Goal: Task Accomplishment & Management: Manage account settings

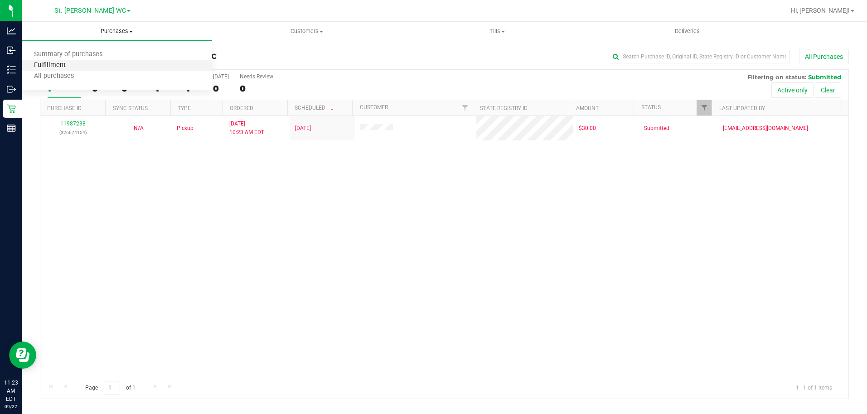
click at [68, 63] on span "Fulfillment" at bounding box center [50, 66] width 56 height 8
click at [172, 291] on div "11987238 (326674154) N/A Pickup 9/22/2025 10:23 AM EDT 9/22/2025 $30.00 Submitt…" at bounding box center [444, 246] width 808 height 261
click at [744, 316] on div "11987238 (326674154) N/A Pickup 9/22/2025 10:23 AM EDT 9/22/2025 $30.00 Submitt…" at bounding box center [444, 246] width 808 height 261
click at [729, 321] on div "11987238 (326674154) N/A Pickup 9/22/2025 10:23 AM EDT 9/22/2025 $30.00 Submitt…" at bounding box center [444, 246] width 808 height 261
click at [24, 72] on div "Purchase Fulfillment: St. Pete WC All Purchases All Purchases 1 In Store 0 Deli…" at bounding box center [444, 224] width 845 height 368
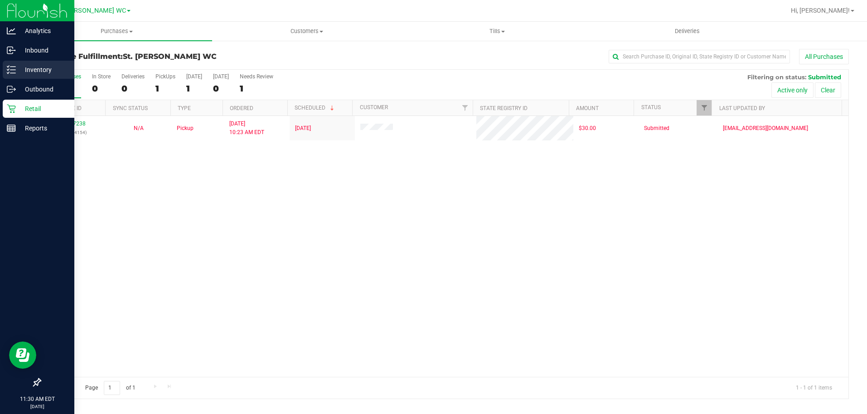
click at [18, 72] on p "Inventory" at bounding box center [43, 69] width 54 height 11
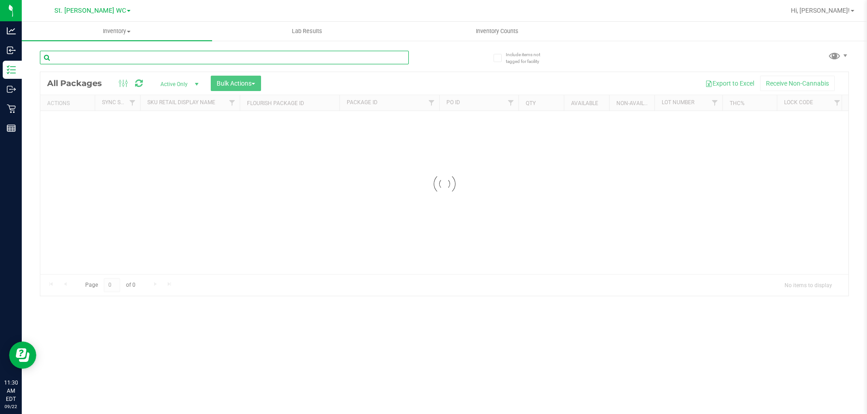
click at [108, 55] on input "text" at bounding box center [224, 58] width 369 height 14
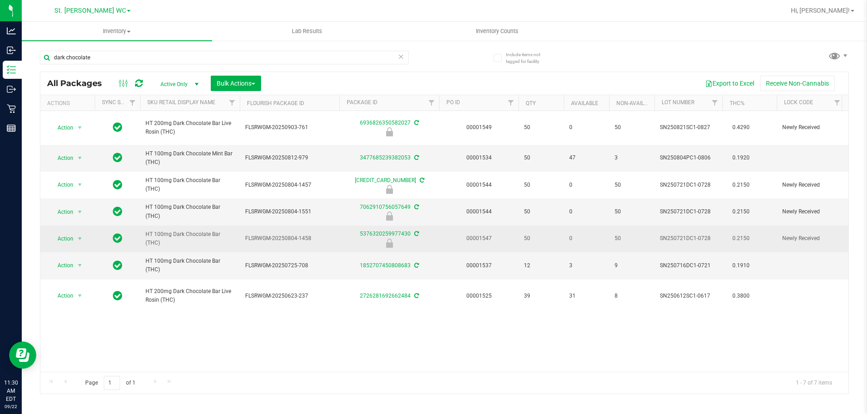
click at [179, 229] on td "HT 100mg Dark Chocolate Bar (THC)" at bounding box center [190, 239] width 100 height 27
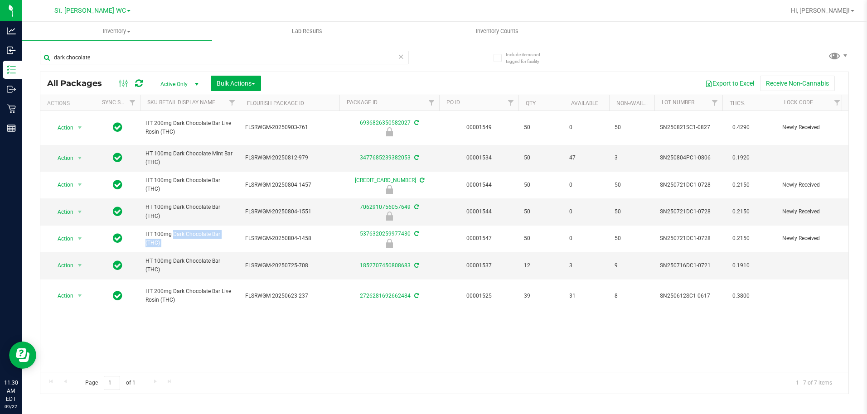
copy tr "HT 100mg Dark Chocolate Bar (THC)"
click at [155, 61] on input "dark chocolate" at bounding box center [224, 58] width 369 height 14
paste input "HT 100mg Dark Chocolate Bar (THC)"
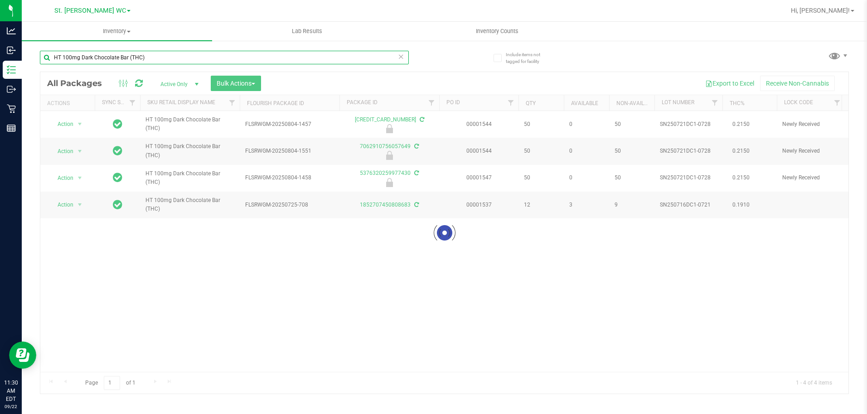
type input "HT 100mg Dark Chocolate Bar (THC)"
click at [306, 240] on div "Loading... Action Action Edit attributes Global inventory Locate package Packag…" at bounding box center [444, 241] width 808 height 261
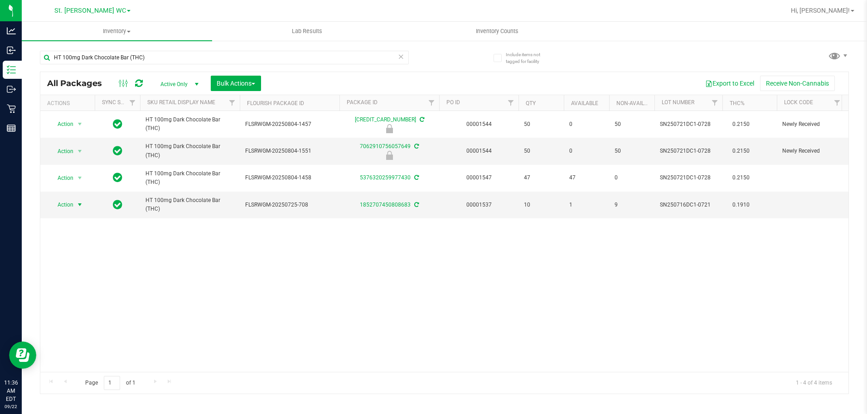
click at [77, 203] on span "select" at bounding box center [79, 204] width 7 height 7
click at [75, 220] on li "Adjust qty" at bounding box center [85, 220] width 70 height 14
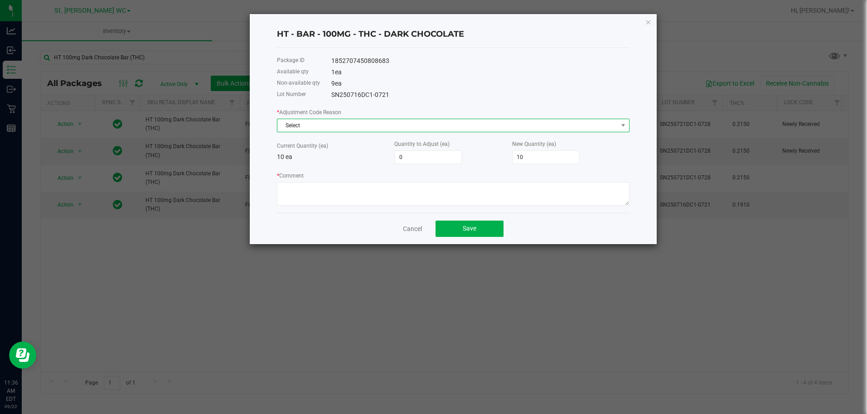
click at [363, 119] on span "Select" at bounding box center [447, 125] width 340 height 13
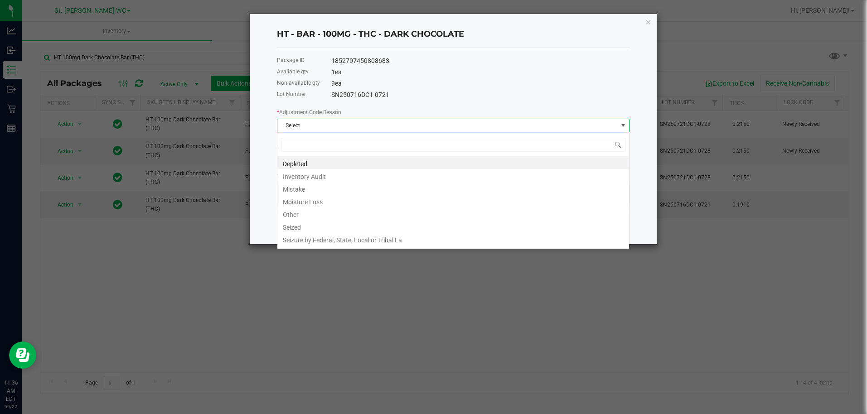
scroll to position [14, 352]
click at [344, 173] on li "Inventory Audit" at bounding box center [453, 175] width 352 height 13
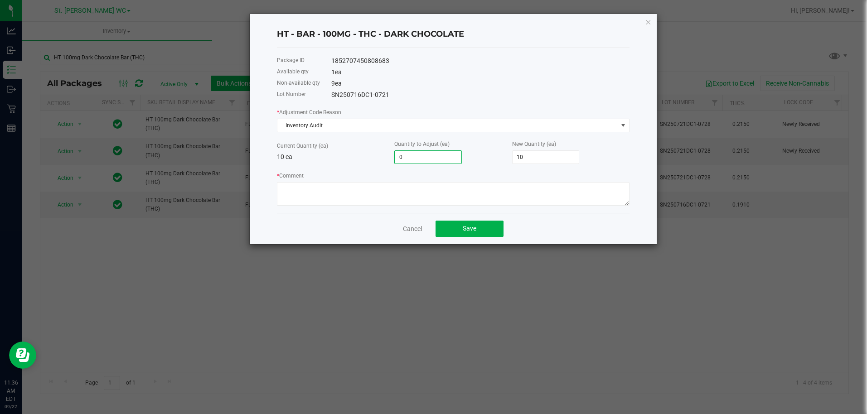
click at [439, 159] on input "0" at bounding box center [428, 157] width 67 height 13
type input "-1"
type input "9"
type input "-1"
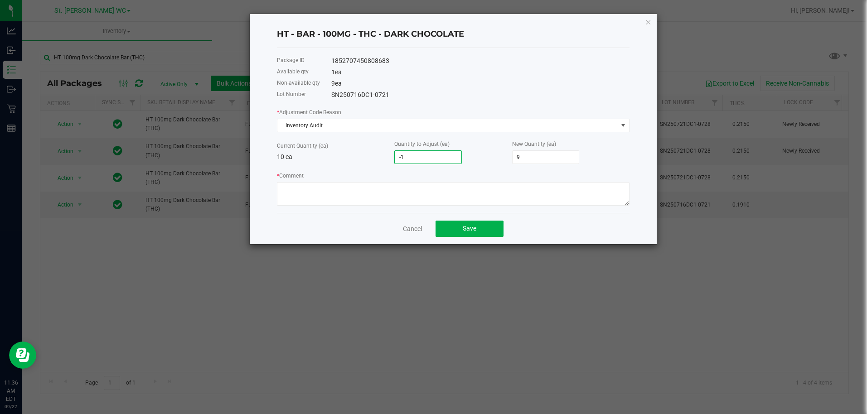
click at [350, 173] on div "* Comment" at bounding box center [453, 188] width 352 height 35
click at [402, 225] on div "Cancel Save" at bounding box center [453, 228] width 352 height 31
click at [409, 234] on div "Cancel Save" at bounding box center [453, 228] width 352 height 31
click at [408, 226] on link "Cancel" at bounding box center [412, 228] width 19 height 9
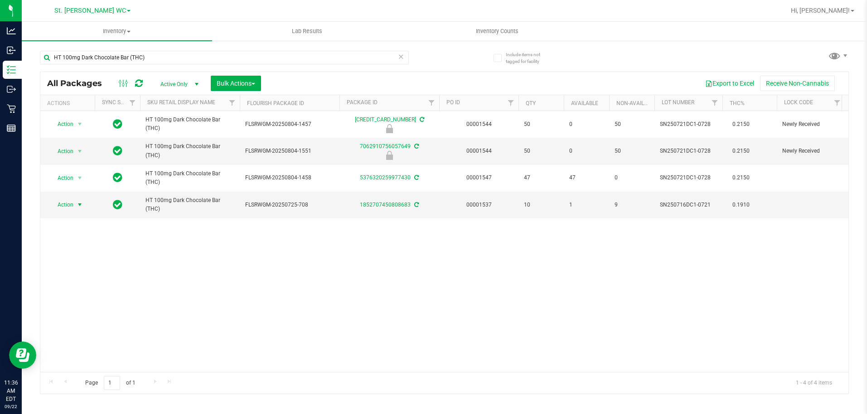
click at [385, 264] on div "Action Action Edit attributes Global inventory Locate package Package audit log…" at bounding box center [444, 241] width 808 height 261
click at [58, 203] on span "Action" at bounding box center [61, 204] width 24 height 13
click at [72, 225] on li "Adjust qty" at bounding box center [85, 220] width 70 height 14
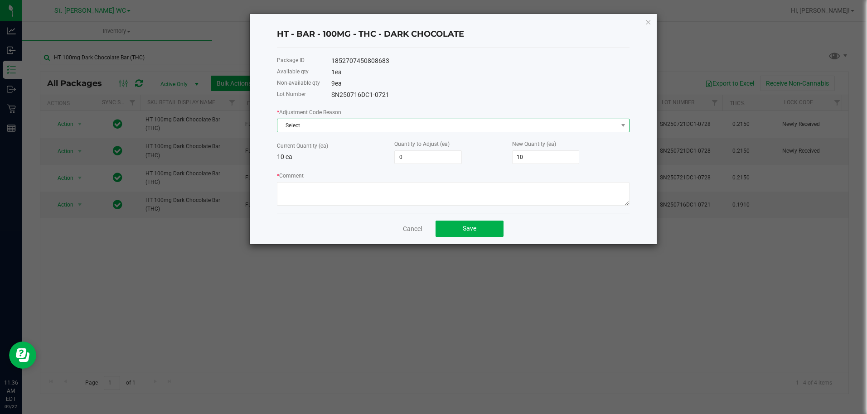
click at [429, 127] on span "Select" at bounding box center [447, 125] width 340 height 13
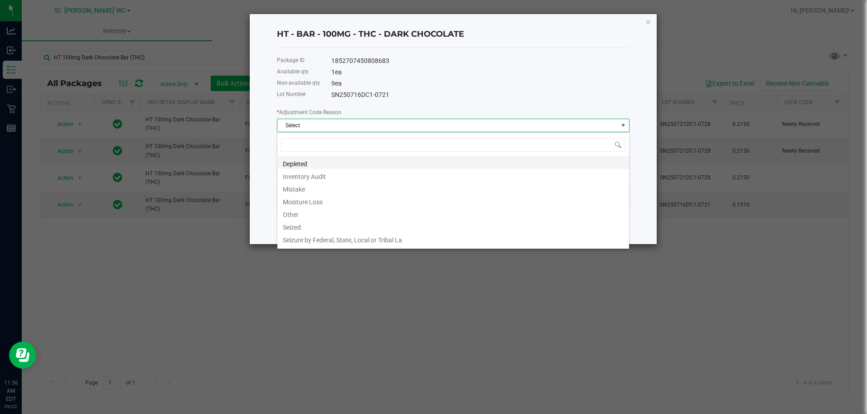
click at [363, 168] on li "Depleted" at bounding box center [453, 162] width 352 height 13
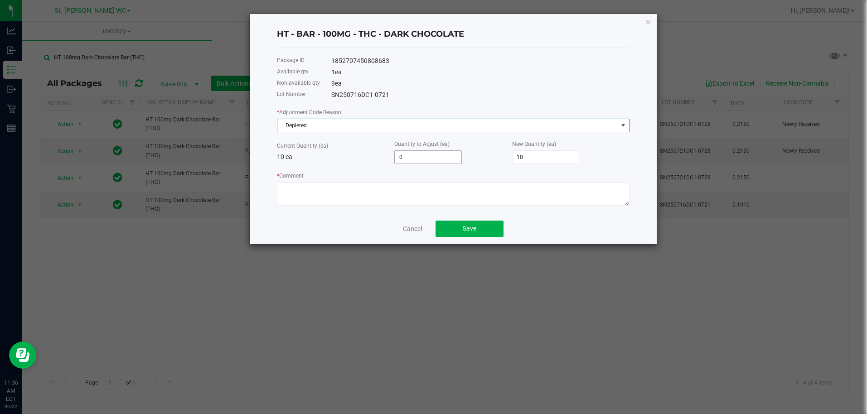
click at [431, 158] on input "0" at bounding box center [428, 157] width 67 height 13
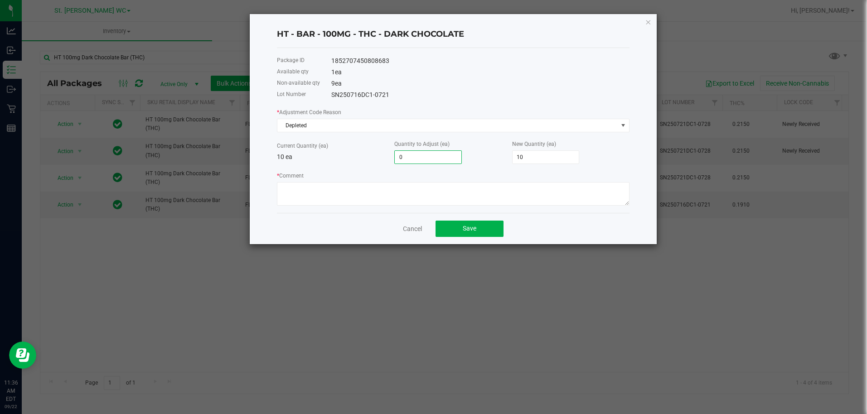
click at [431, 158] on input "0" at bounding box center [428, 157] width 67 height 13
type input "-1"
type input "9"
type input "-1"
click at [391, 199] on textarea "* Comment" at bounding box center [453, 194] width 352 height 24
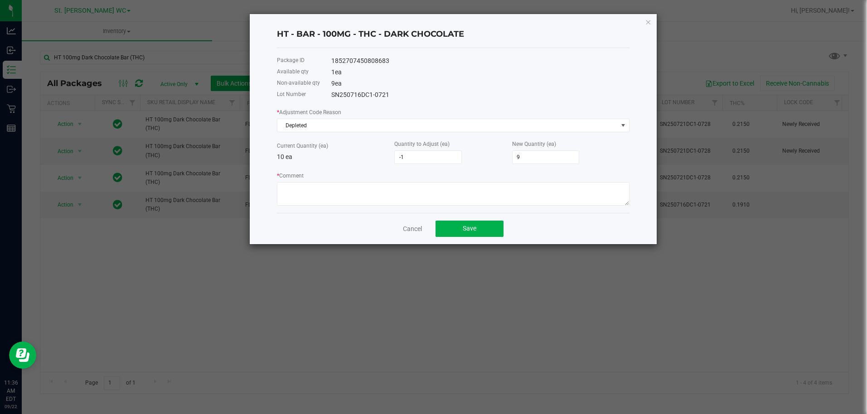
click at [367, 168] on div "* Adjustment Code Reason Depleted Current Quantity (ea) 10 ea Quantity to Adjus…" at bounding box center [453, 156] width 352 height 98
click at [434, 150] on span "-1" at bounding box center [428, 157] width 68 height 14
click at [435, 155] on input "-1" at bounding box center [428, 157] width 67 height 13
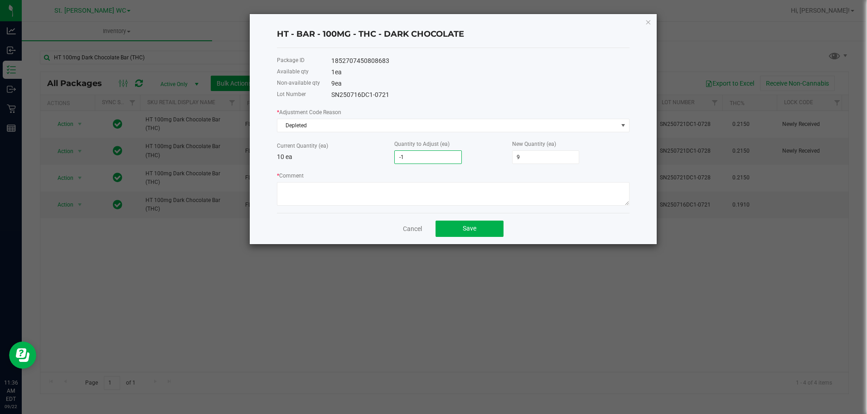
click at [435, 155] on input "-1" at bounding box center [428, 157] width 67 height 13
click at [415, 229] on link "Cancel" at bounding box center [412, 228] width 19 height 9
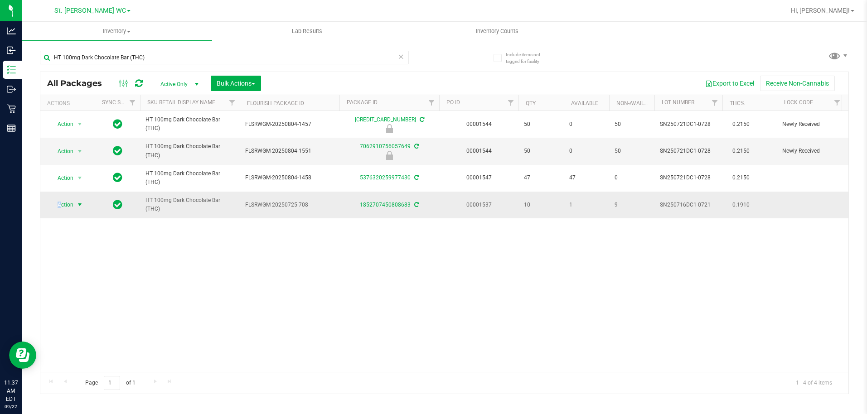
click at [60, 202] on span "Action" at bounding box center [61, 204] width 24 height 13
click at [73, 222] on li "Adjust qty" at bounding box center [85, 220] width 70 height 14
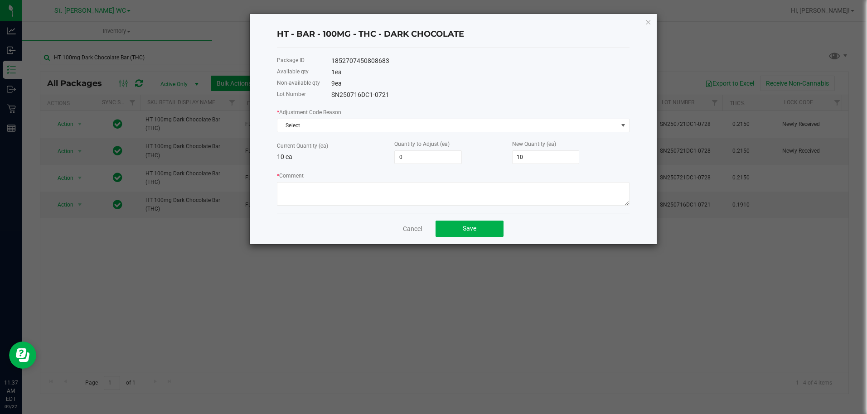
click at [408, 133] on div "* Adjustment Code Reason Select Current Quantity (ea) 10 ea Quantity to Adjust …" at bounding box center [453, 156] width 352 height 98
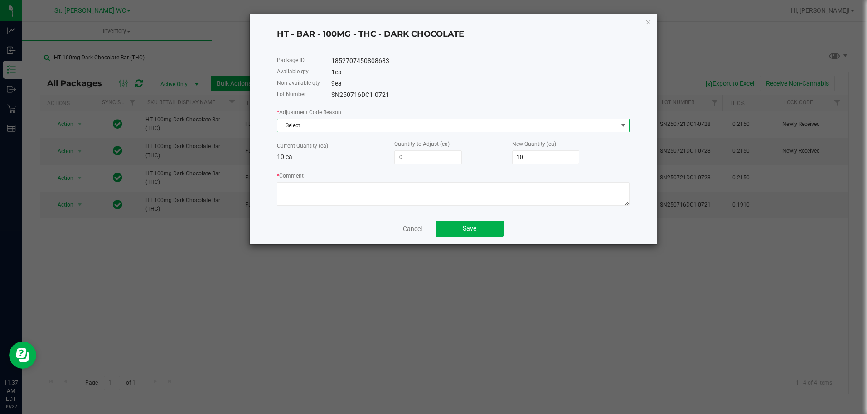
click at [404, 130] on span "Select" at bounding box center [447, 125] width 340 height 13
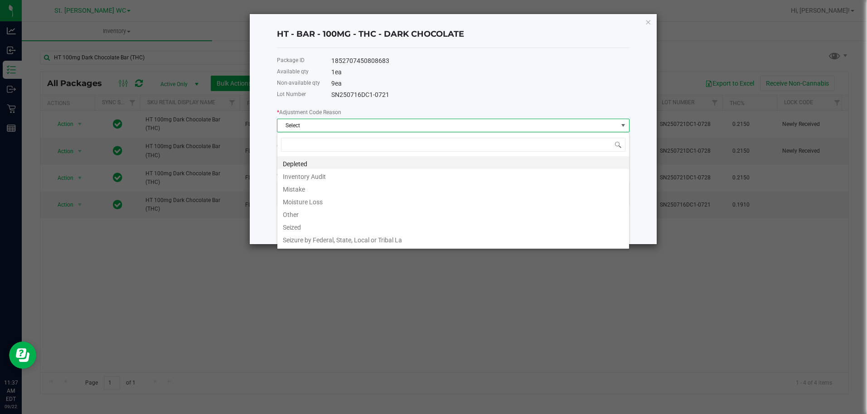
click at [345, 164] on li "Depleted" at bounding box center [453, 162] width 352 height 13
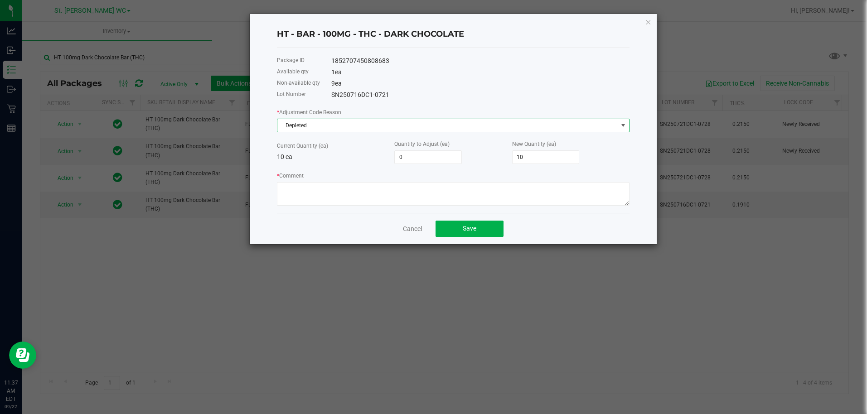
click at [375, 129] on span "Depleted" at bounding box center [447, 125] width 340 height 13
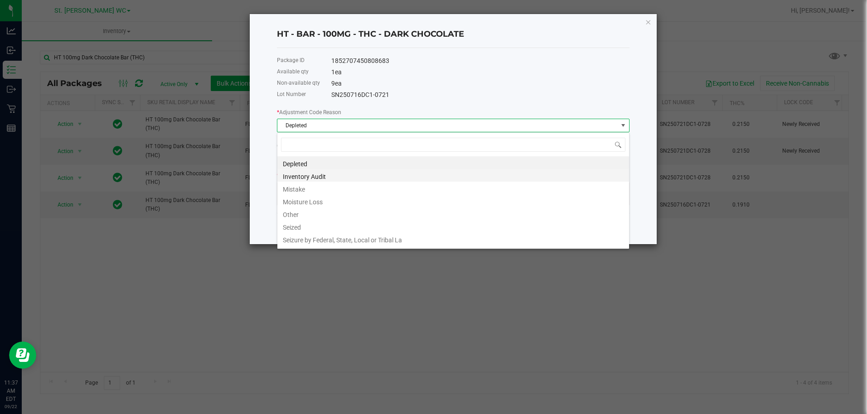
click at [344, 173] on li "Inventory Audit" at bounding box center [453, 175] width 352 height 13
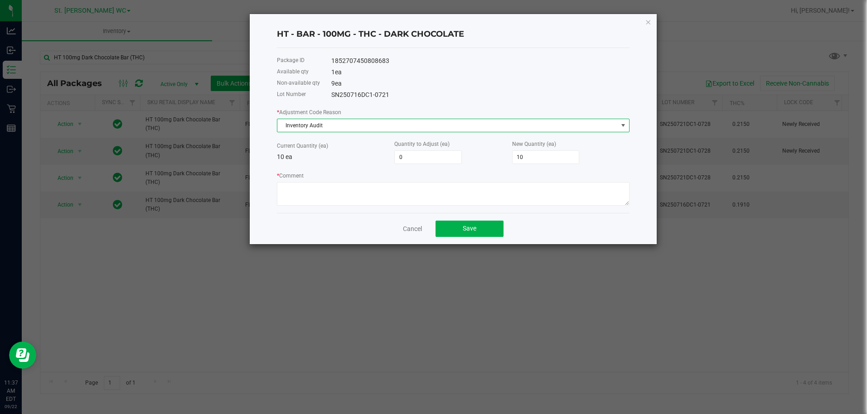
click at [365, 128] on span "Inventory Audit" at bounding box center [447, 125] width 340 height 13
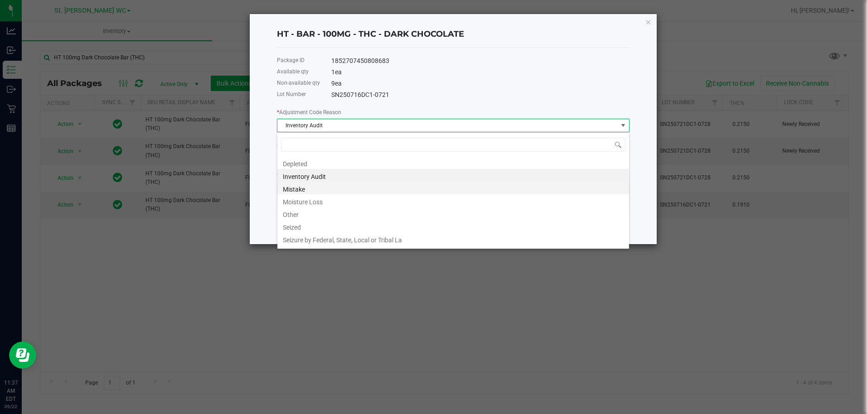
click at [331, 184] on li "Mistake" at bounding box center [453, 188] width 352 height 13
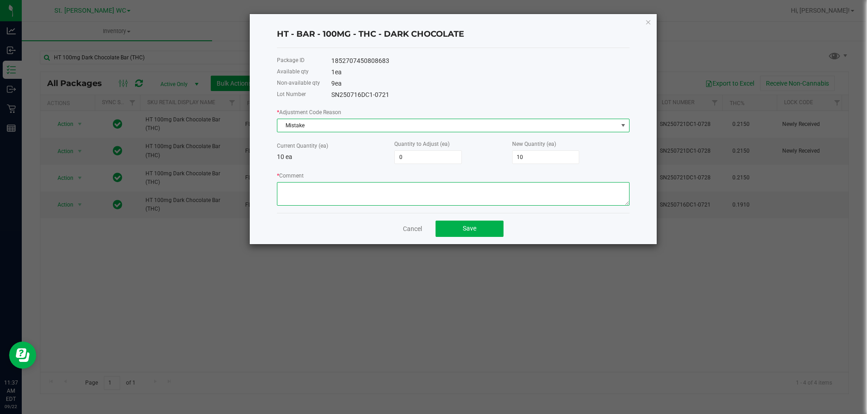
click at [332, 182] on textarea "* Comment" at bounding box center [453, 194] width 352 height 24
click at [372, 123] on span "Mistake" at bounding box center [447, 125] width 340 height 13
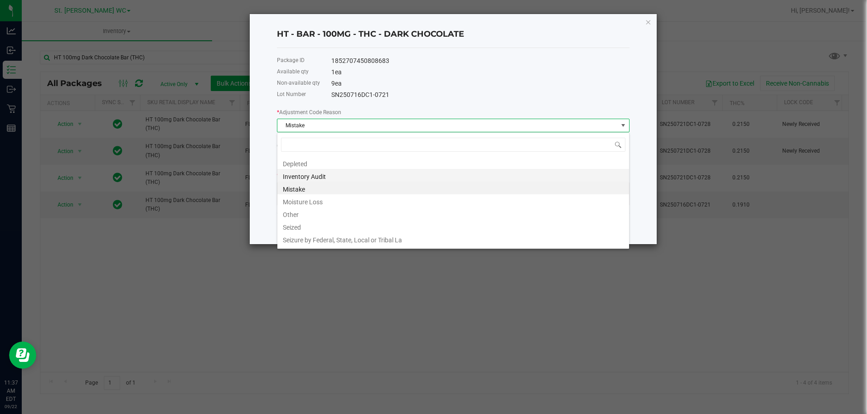
drag, startPoint x: 358, startPoint y: 182, endPoint x: 357, endPoint y: 178, distance: 4.7
click at [357, 156] on ul "Depleted Inventory Audit Mistake Moisture Loss Other Seized Seizure by Federal,…" at bounding box center [453, 156] width 352 height 0
click at [357, 178] on li "Inventory Audit" at bounding box center [453, 175] width 352 height 13
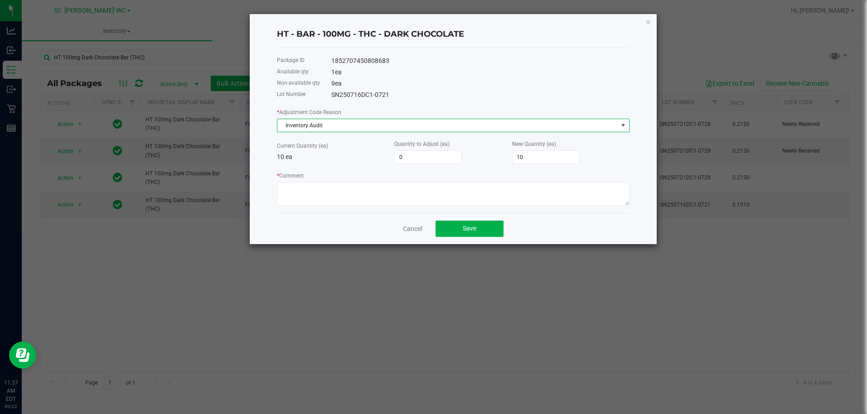
click at [357, 178] on div "* Comment" at bounding box center [453, 188] width 352 height 35
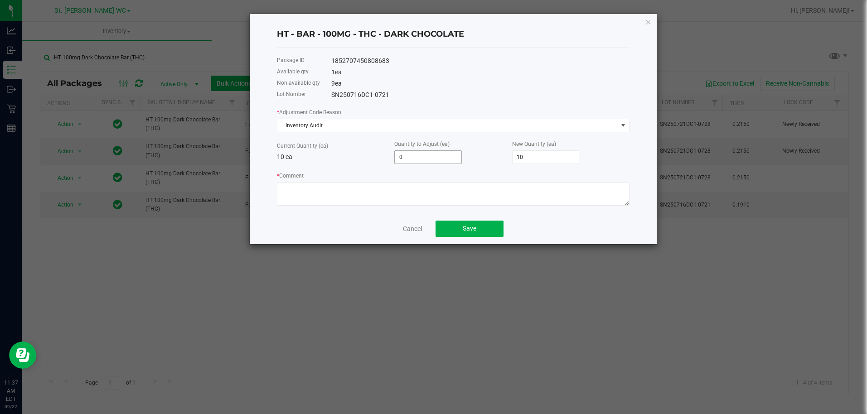
click at [412, 160] on input "0" at bounding box center [428, 157] width 67 height 13
type input "1"
type input "11"
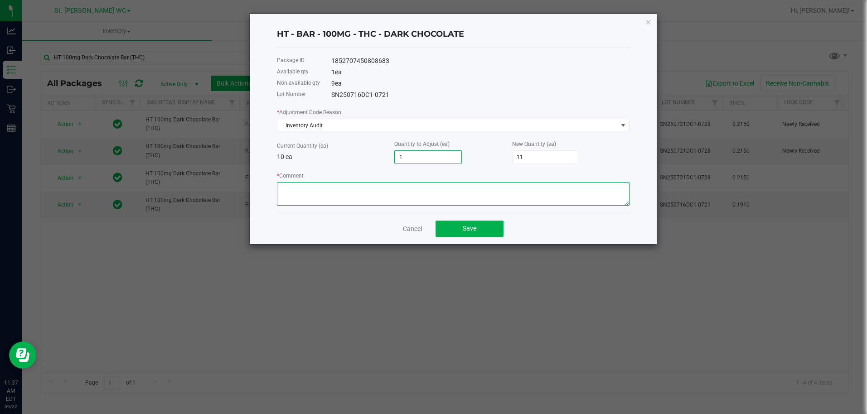
click at [366, 192] on textarea "* Comment" at bounding box center [453, 194] width 352 height 24
click at [367, 172] on div "* Comment" at bounding box center [453, 188] width 352 height 35
click at [443, 157] on input "1" at bounding box center [428, 157] width 67 height 13
click at [443, 158] on input "1" at bounding box center [428, 157] width 67 height 13
type input "10"
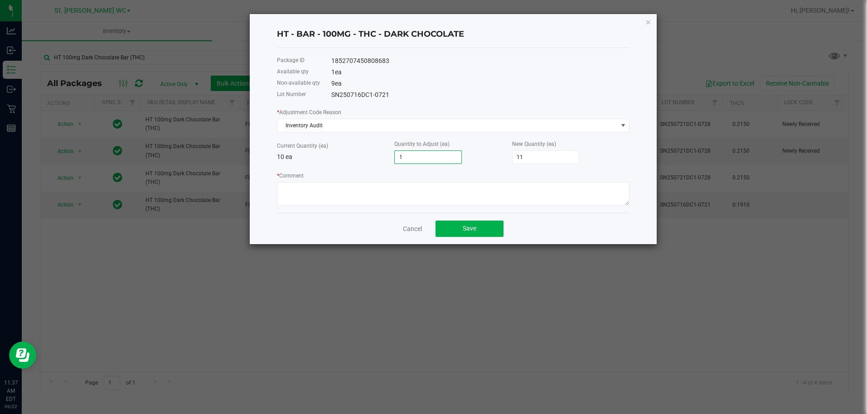
type input "20"
click at [383, 166] on div "* Adjustment Code Reason Inventory Audit Current Quantity (ea) 10 ea Quantity t…" at bounding box center [453, 156] width 352 height 98
click at [418, 160] on input "10" at bounding box center [428, 157] width 67 height 13
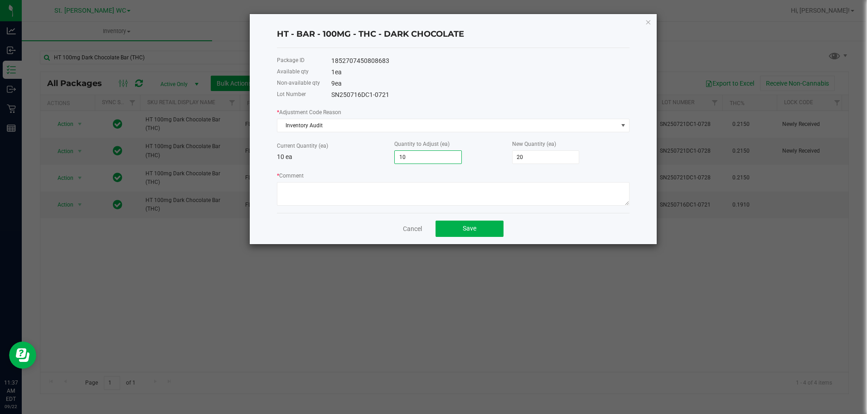
type input "-"
type input "10"
type input "-1"
type input "9"
type input "-10"
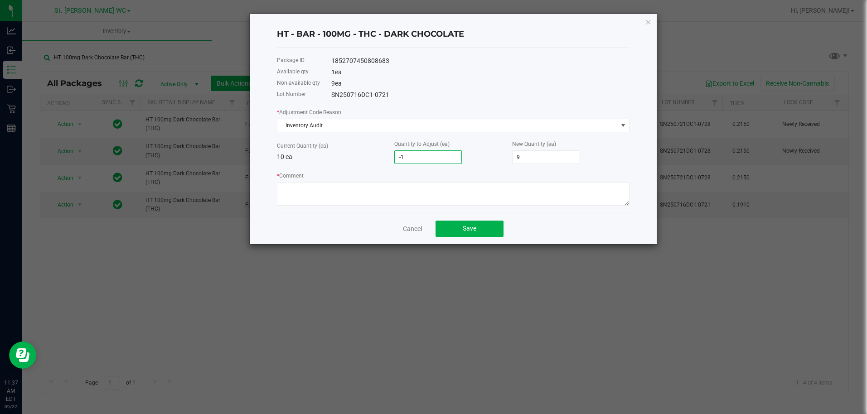
type input "0"
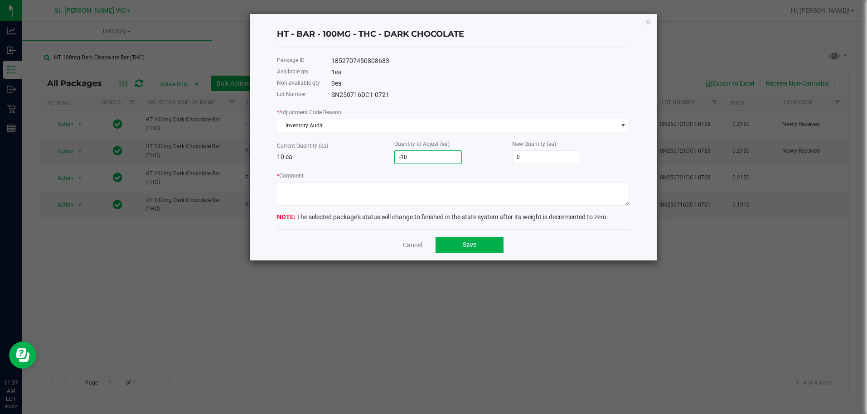
click at [419, 155] on input "-10" at bounding box center [428, 157] width 67 height 13
type input "-"
type input "10"
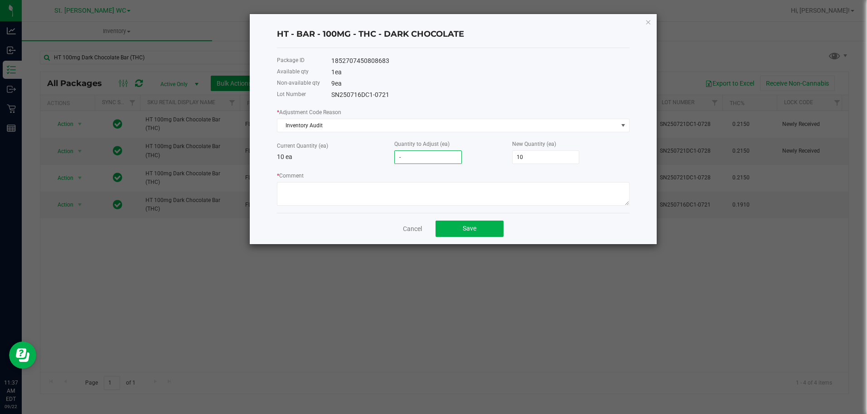
type input "-1"
type input "9"
type input "-1"
click at [360, 164] on div "Current Quantity (ea) 10 ea Quantity to Adjust (ea) -1 New Quantity (ea) 9" at bounding box center [453, 151] width 352 height 25
click at [369, 186] on textarea "* Comment" at bounding box center [453, 194] width 352 height 24
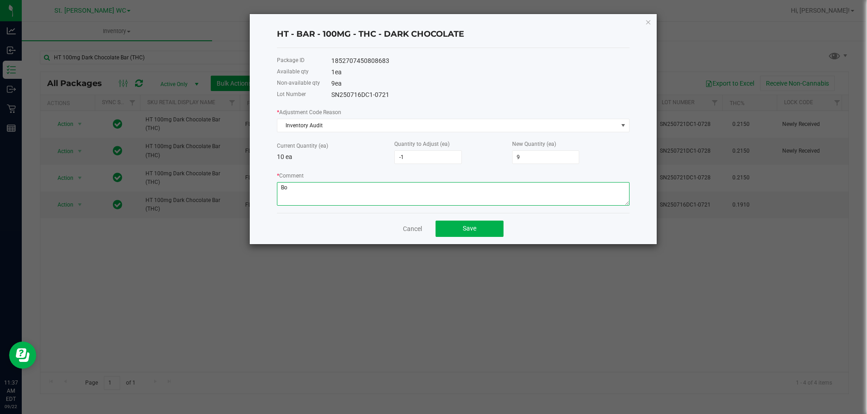
type textarea "B"
type textarea "U"
type textarea "Down 1 dark choco - investigating bags & completed p/u orders - will continue t…"
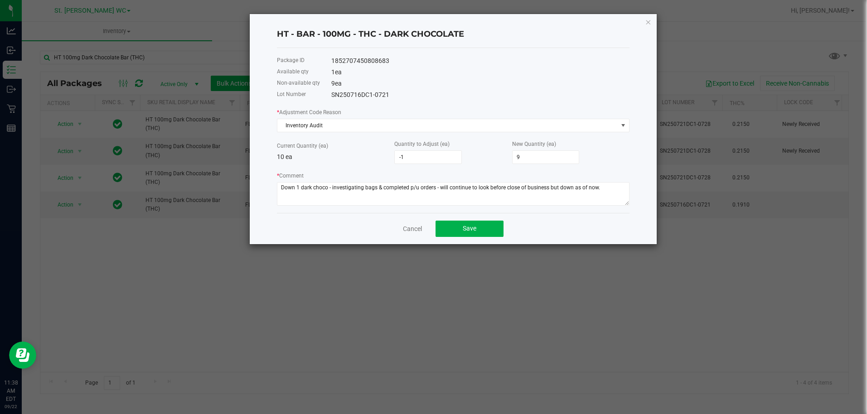
click at [380, 180] on div "* Comment" at bounding box center [453, 188] width 352 height 35
click at [392, 193] on textarea "* Comment" at bounding box center [453, 194] width 352 height 24
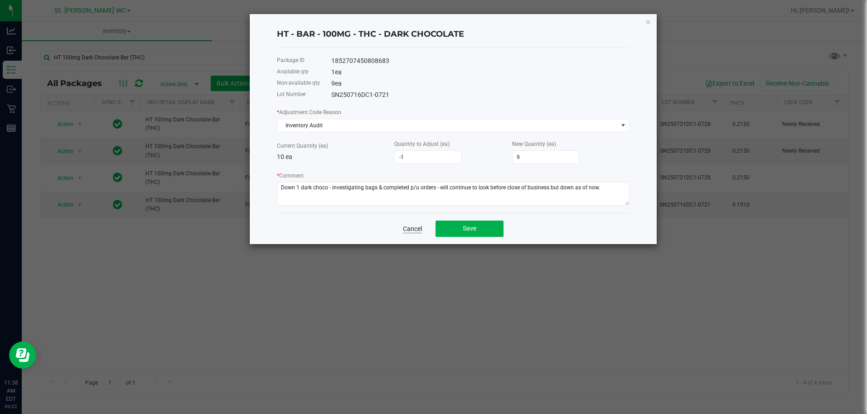
click at [419, 227] on link "Cancel" at bounding box center [412, 228] width 19 height 9
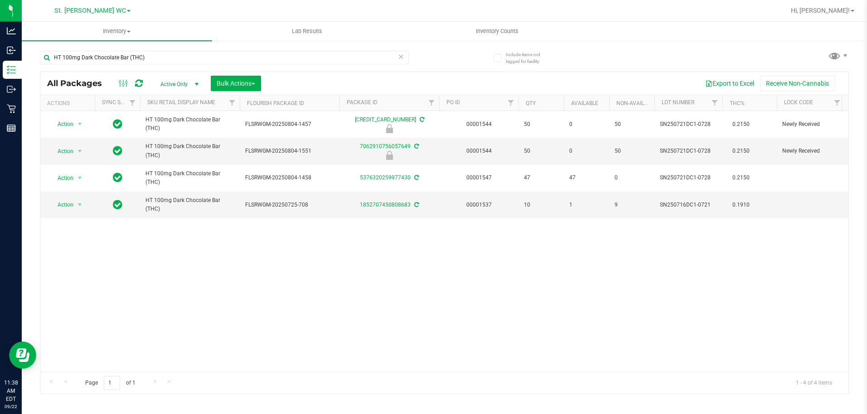
click at [422, 247] on div "Action Action Edit attributes Global inventory Locate package Package audit log…" at bounding box center [444, 241] width 808 height 261
click at [84, 202] on span "select" at bounding box center [79, 204] width 11 height 13
click at [83, 222] on li "Adjust qty" at bounding box center [85, 220] width 70 height 14
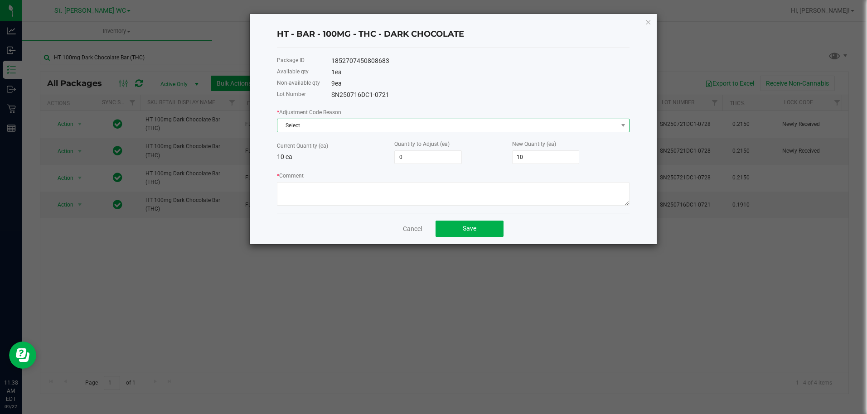
click at [379, 122] on span "Select" at bounding box center [447, 125] width 340 height 13
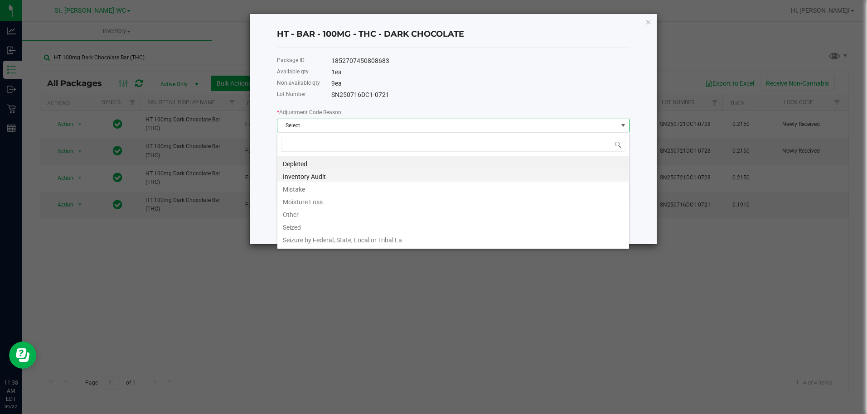
click at [323, 169] on li "Inventory Audit" at bounding box center [453, 175] width 352 height 13
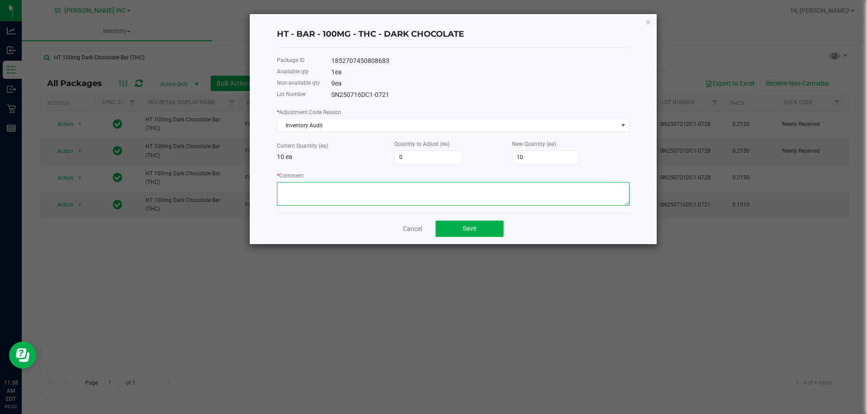
click at [418, 200] on textarea "* Comment" at bounding box center [453, 194] width 352 height 24
paste textarea "Down 1 dark choco - investigating bags & completed p/u orders - will continue t…"
type textarea "Down 1 dark choco - investigating bags & completed p/u orders - will continue t…"
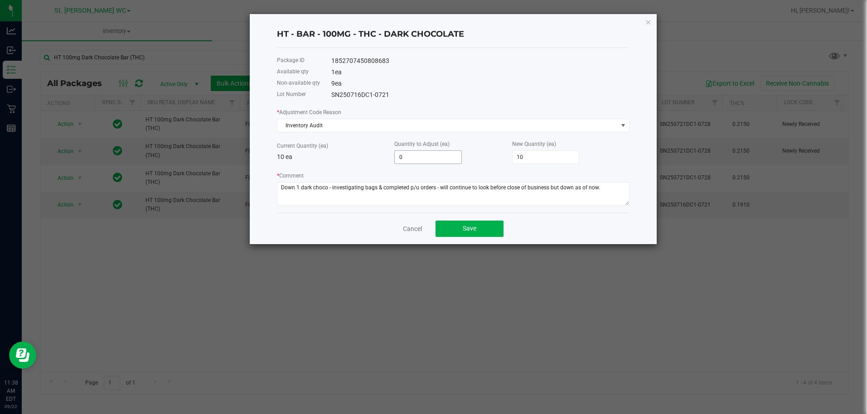
click at [429, 160] on input "0" at bounding box center [428, 157] width 67 height 13
type input "-1"
type input "9"
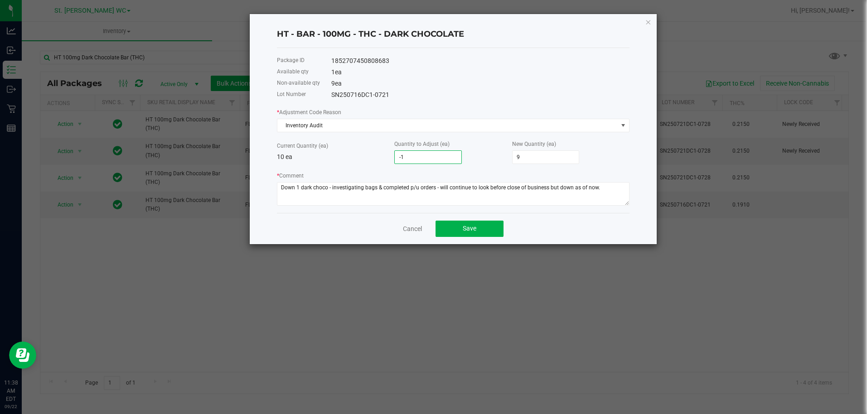
type input "-1"
click at [374, 158] on p "10 ea" at bounding box center [335, 157] width 117 height 10
click at [480, 231] on button "Save" at bounding box center [469, 229] width 68 height 16
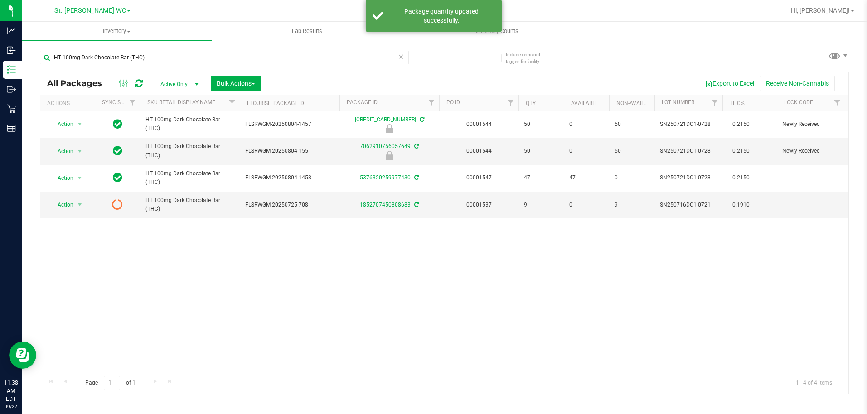
click at [480, 231] on div "Action Action Edit attributes Global inventory Locate package Package audit log…" at bounding box center [444, 241] width 808 height 261
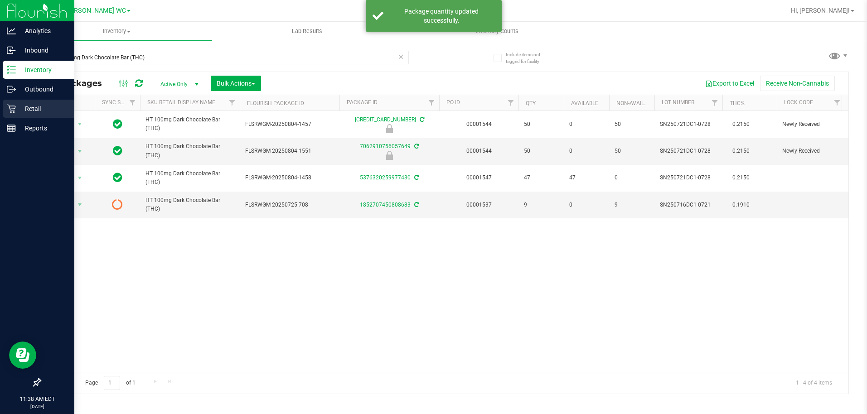
click at [6, 106] on div "Retail" at bounding box center [39, 109] width 72 height 18
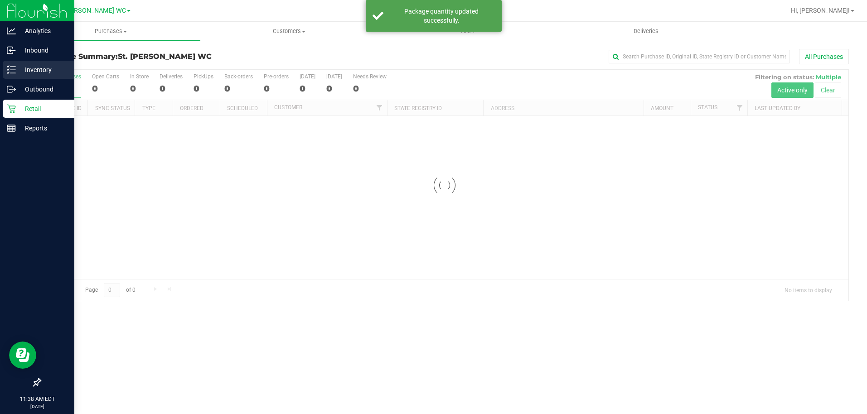
click at [57, 70] on p "Inventory" at bounding box center [43, 69] width 54 height 11
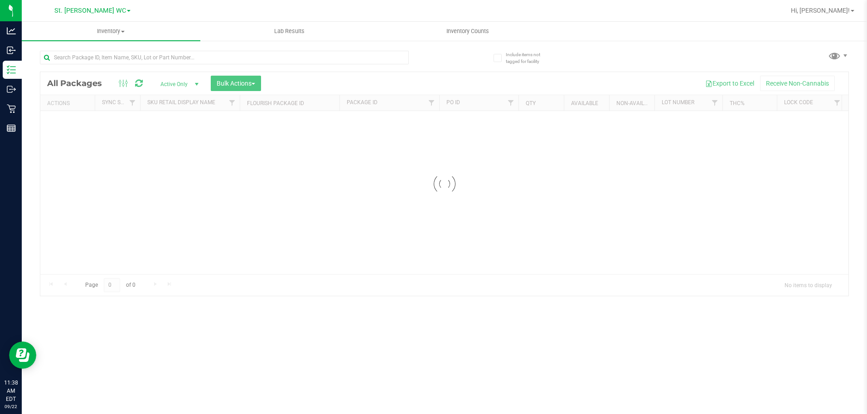
click at [344, 266] on div at bounding box center [444, 184] width 808 height 224
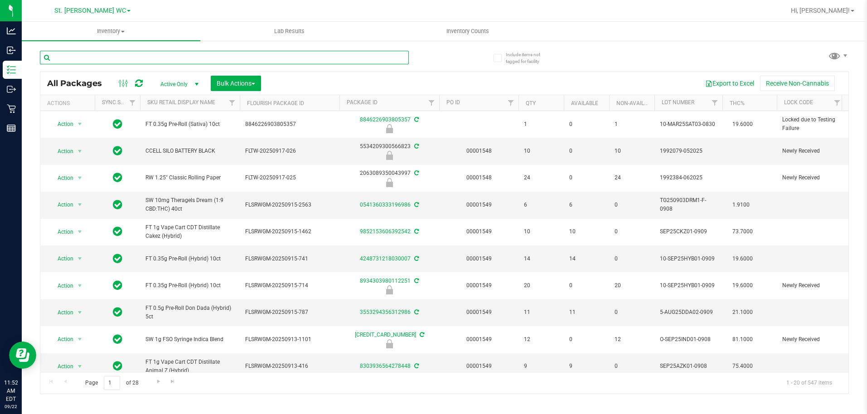
click at [129, 51] on input "text" at bounding box center [224, 58] width 369 height 14
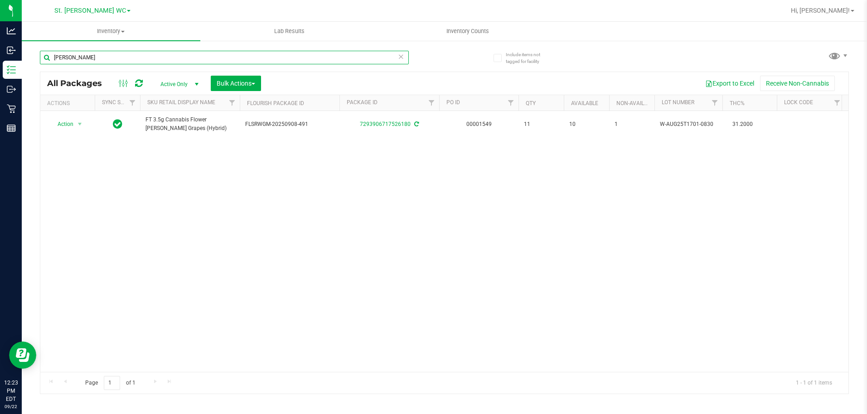
click at [85, 61] on input "gaspar" at bounding box center [224, 58] width 369 height 14
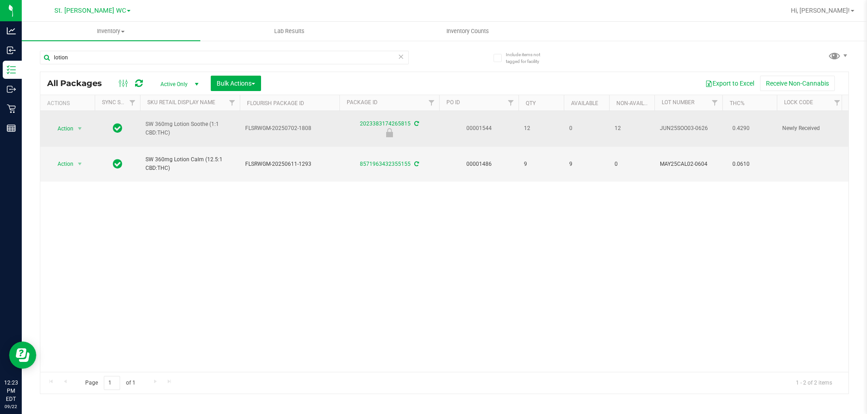
click at [179, 120] on span "SW 360mg Lotion Soothe (1:1 CBD:THC)" at bounding box center [189, 128] width 89 height 17
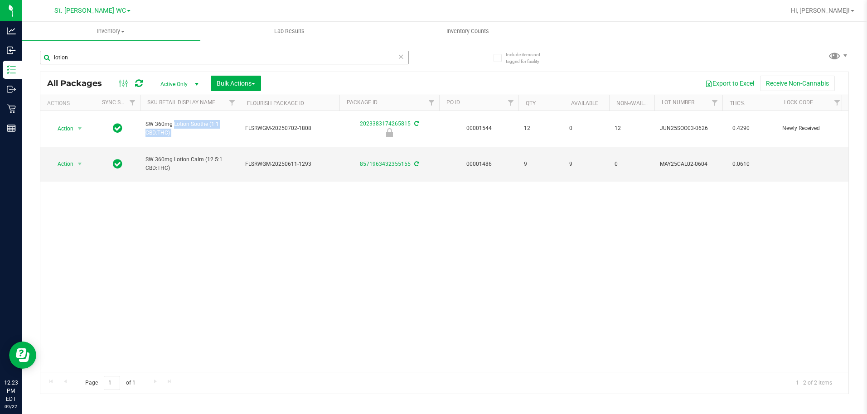
copy tr "SW 360mg Lotion Soothe (1:1 CBD:THC)"
click at [167, 56] on input "lotion" at bounding box center [224, 58] width 369 height 14
paste input "SW 360mg Lotion Soothe (1:1 CBD:THC)"
click at [167, 56] on input "SW 360mg Lotion Soothe (1:1 CBD:THC)" at bounding box center [224, 58] width 369 height 14
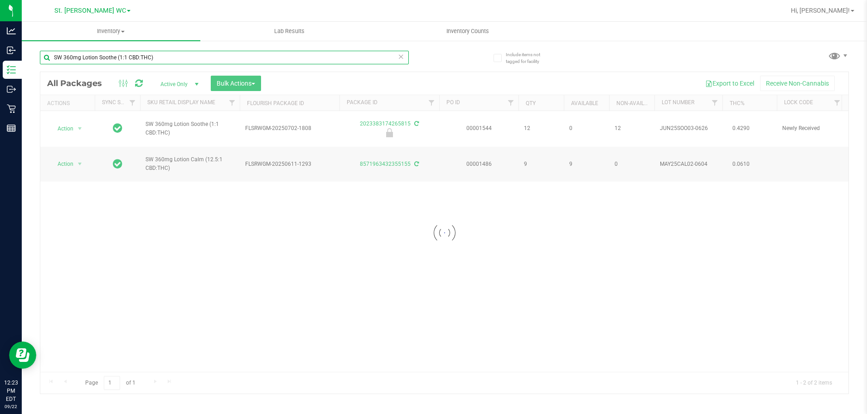
type input "SW 360mg Lotion Soothe (1:1 CBD:THC)"
click at [241, 214] on div at bounding box center [444, 233] width 808 height 322
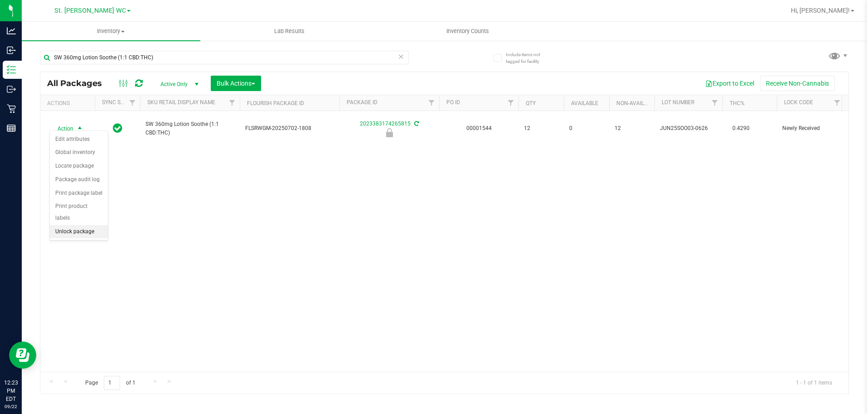
click at [89, 225] on li "Unlock package" at bounding box center [79, 232] width 58 height 14
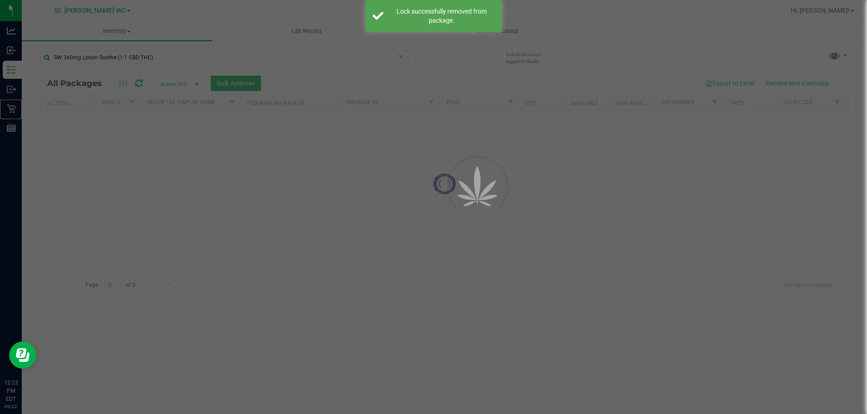
click at [5, 107] on div "Retail" at bounding box center [12, 109] width 19 height 18
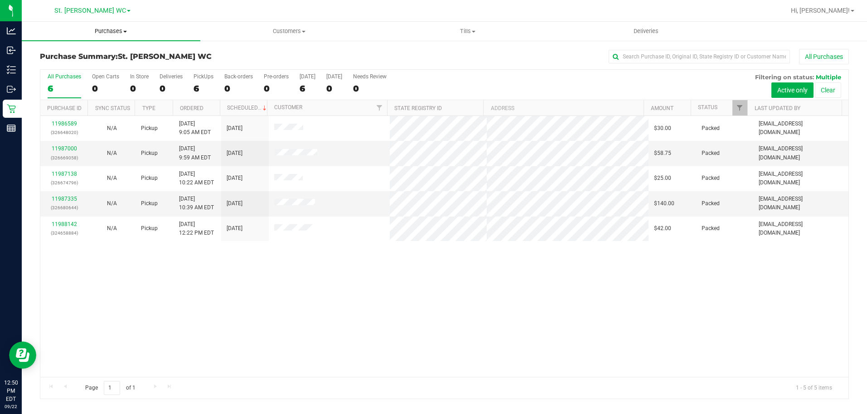
click at [125, 32] on span at bounding box center [125, 32] width 4 height 2
click at [84, 74] on span "All purchases" at bounding box center [54, 76] width 64 height 8
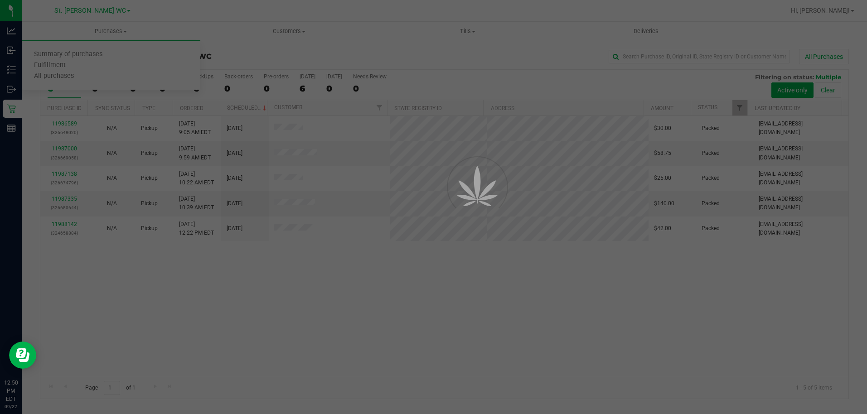
click at [93, 67] on div at bounding box center [433, 207] width 867 height 414
click at [95, 66] on div at bounding box center [433, 207] width 867 height 414
click at [106, 34] on div at bounding box center [433, 207] width 867 height 414
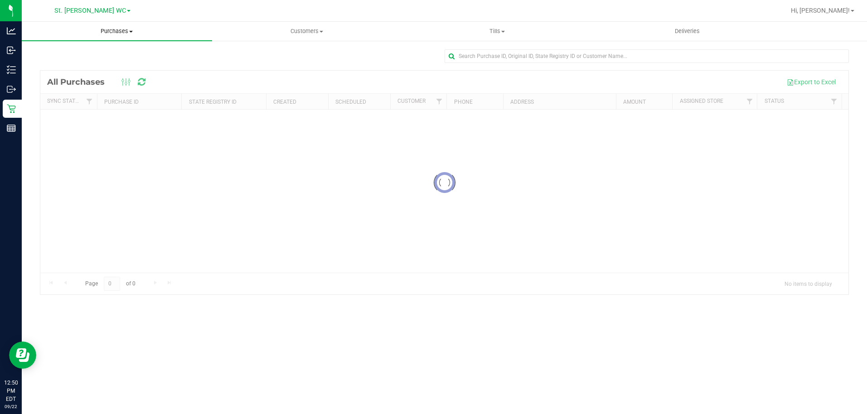
click at [119, 33] on span "Purchases" at bounding box center [117, 31] width 190 height 8
click at [91, 68] on li "Fulfillment" at bounding box center [117, 65] width 190 height 11
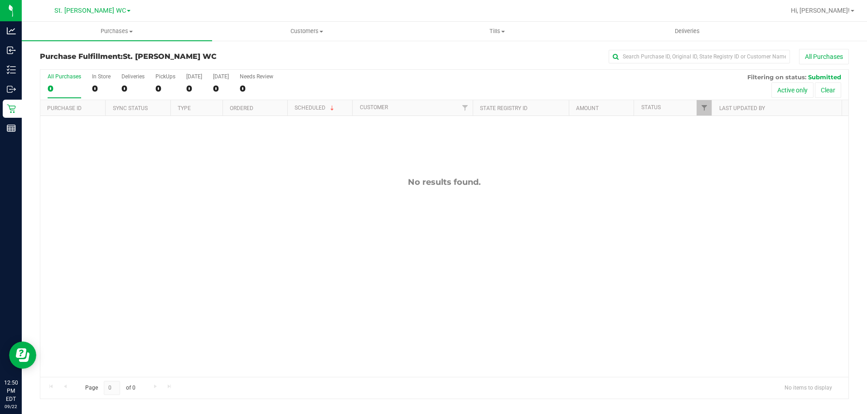
click at [163, 176] on div "No results found." at bounding box center [444, 277] width 808 height 322
click at [99, 34] on span "Purchases" at bounding box center [117, 31] width 190 height 8
click at [91, 65] on li "Fulfillment" at bounding box center [117, 65] width 190 height 11
click at [95, 151] on div at bounding box center [444, 234] width 808 height 329
click at [71, 126] on link "11988688" at bounding box center [72, 124] width 25 height 6
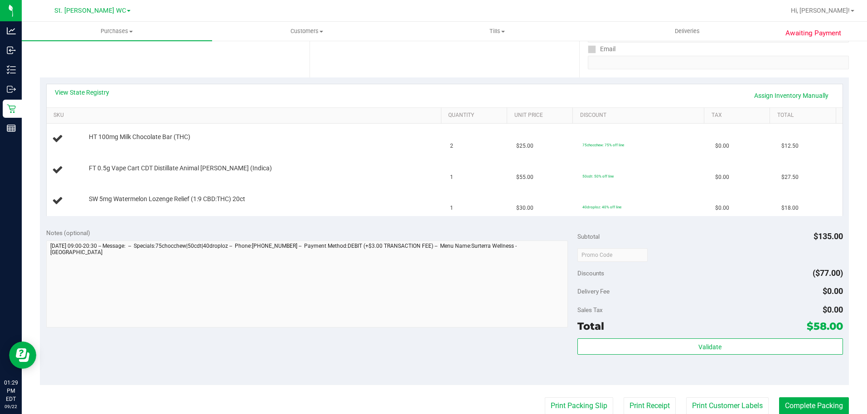
scroll to position [181, 0]
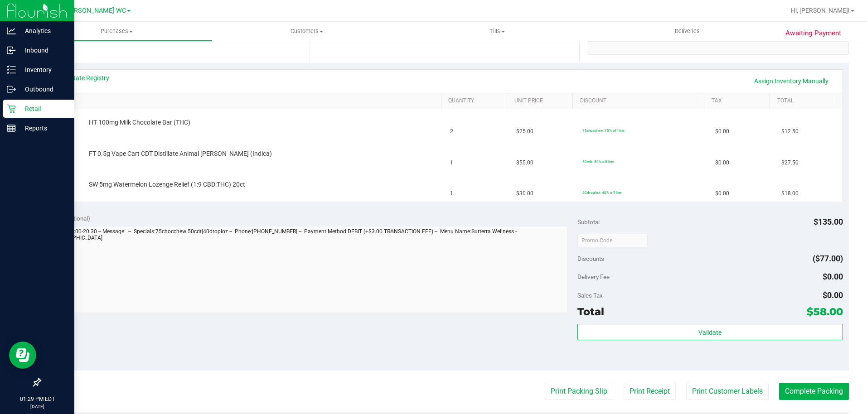
click at [13, 105] on icon at bounding box center [11, 108] width 9 height 9
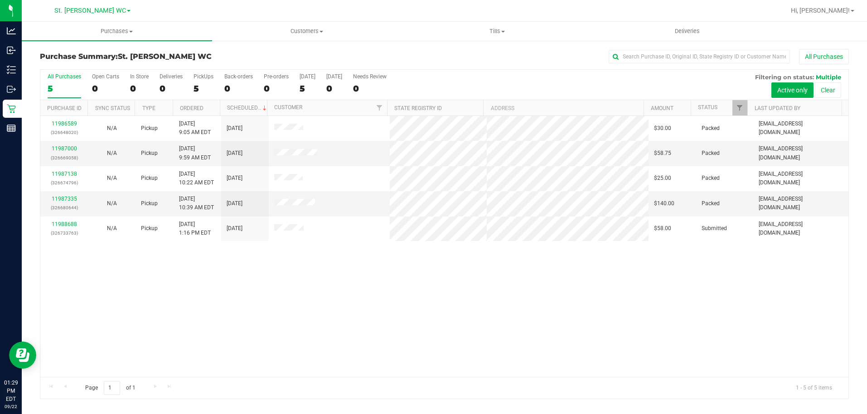
click at [306, 299] on div "11986589 (326648020) N/A Pickup 9/22/2025 9:05 AM EDT 9/22/2025 $30.00 Packed m…" at bounding box center [444, 246] width 808 height 261
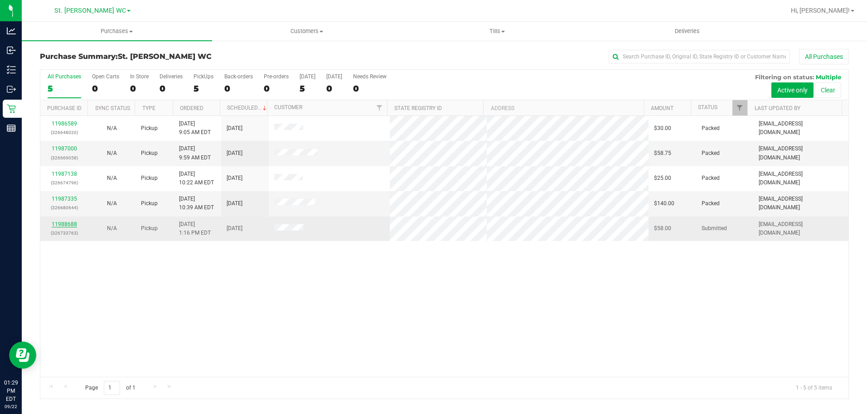
click at [57, 226] on link "11988688" at bounding box center [64, 224] width 25 height 6
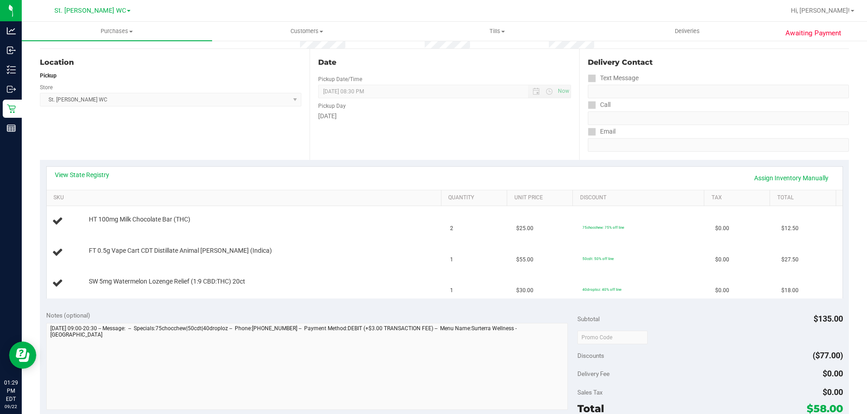
scroll to position [227, 0]
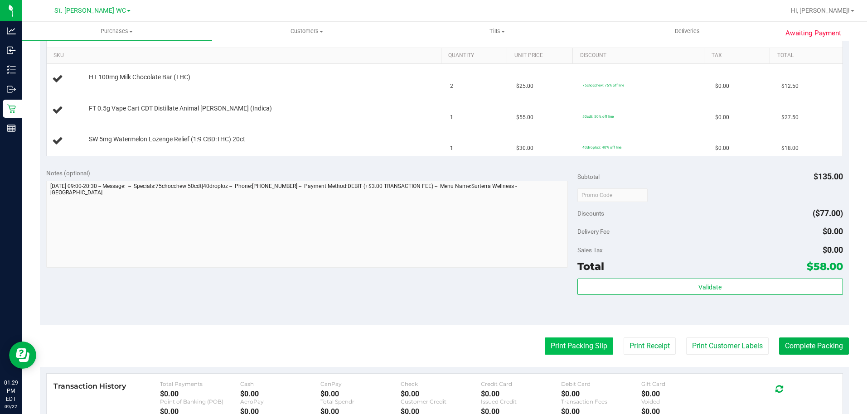
click at [560, 351] on button "Print Packing Slip" at bounding box center [579, 346] width 68 height 17
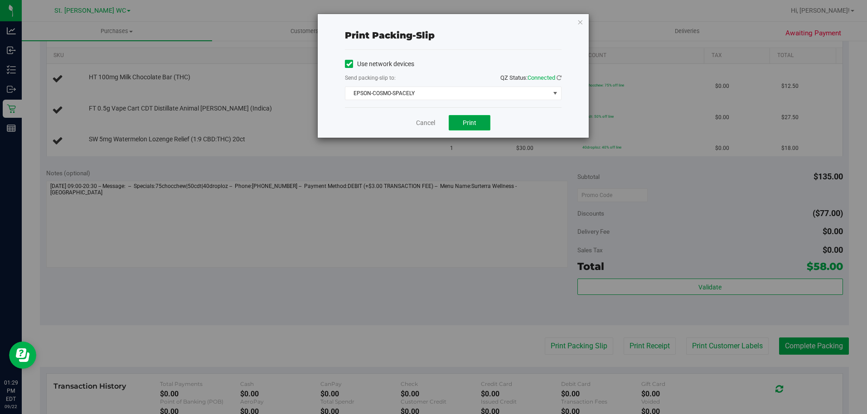
click at [464, 118] on button "Print" at bounding box center [470, 122] width 42 height 15
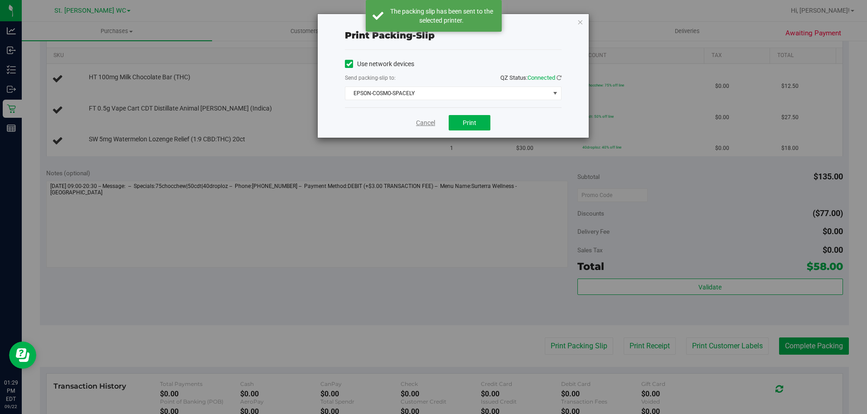
click at [425, 123] on link "Cancel" at bounding box center [425, 123] width 19 height 10
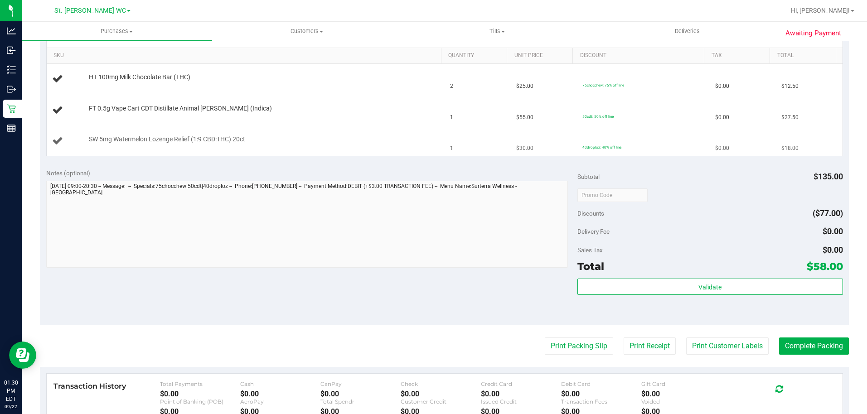
click at [545, 338] on button "Print Packing Slip" at bounding box center [579, 346] width 68 height 17
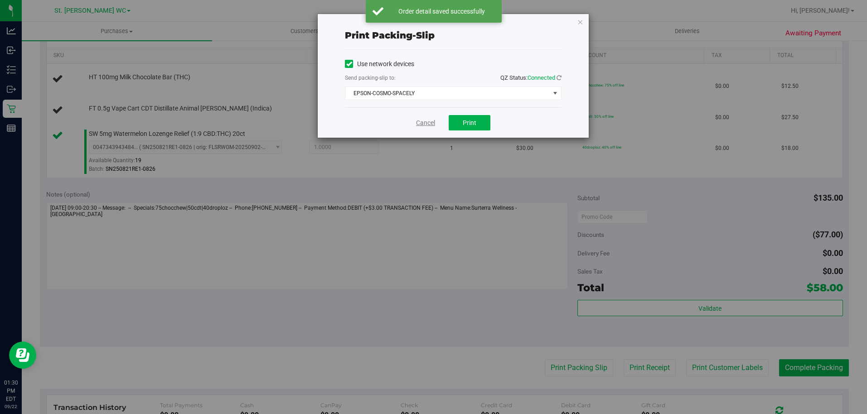
click at [424, 124] on link "Cancel" at bounding box center [425, 123] width 19 height 10
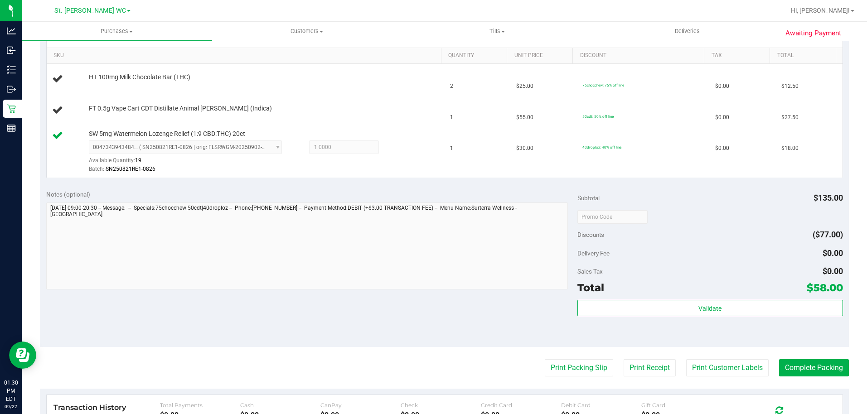
click at [545, 359] on button "Print Packing Slip" at bounding box center [579, 367] width 68 height 17
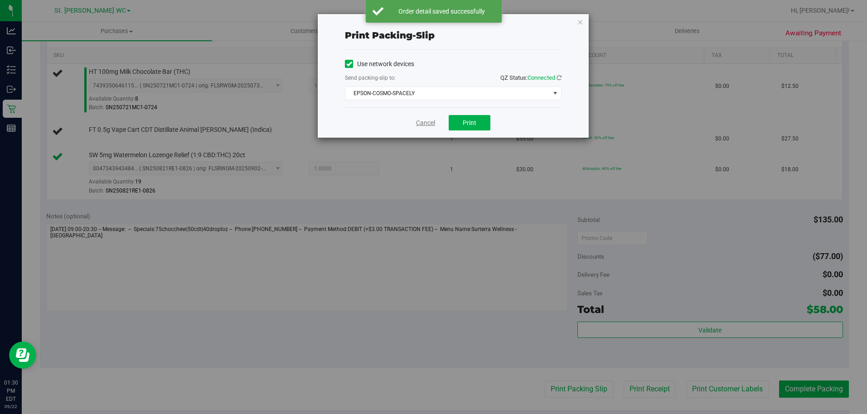
click at [423, 121] on link "Cancel" at bounding box center [425, 123] width 19 height 10
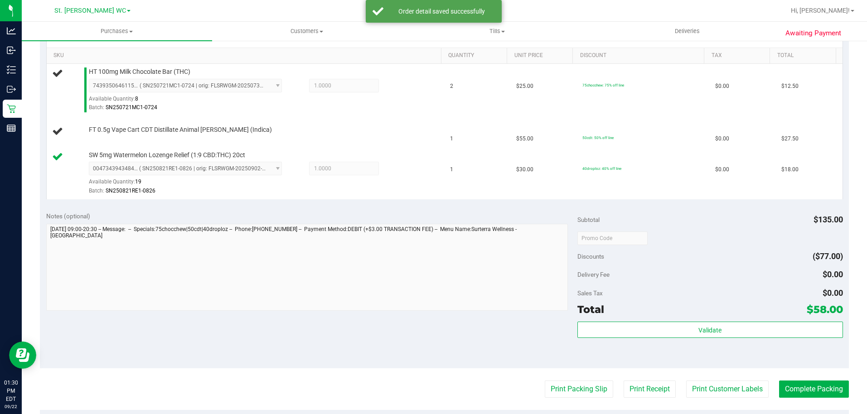
click at [545, 381] on button "Print Packing Slip" at bounding box center [579, 389] width 68 height 17
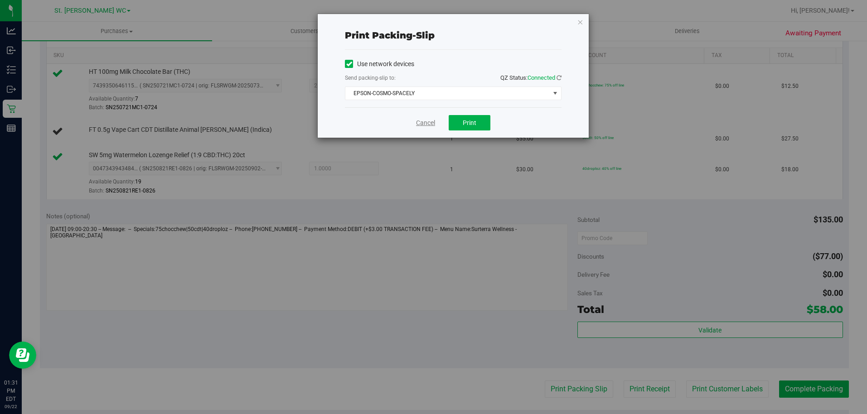
click at [422, 120] on link "Cancel" at bounding box center [425, 123] width 19 height 10
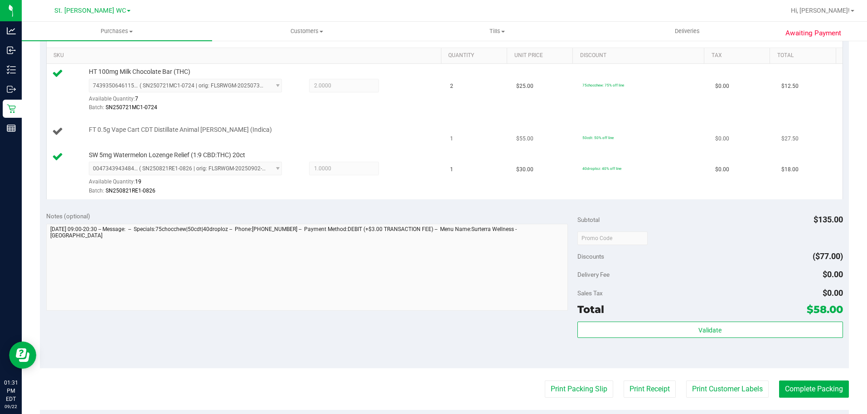
click at [214, 130] on span "FT 0.5g Vape Cart CDT Distillate Animal Larry (Indica)" at bounding box center [180, 130] width 183 height 9
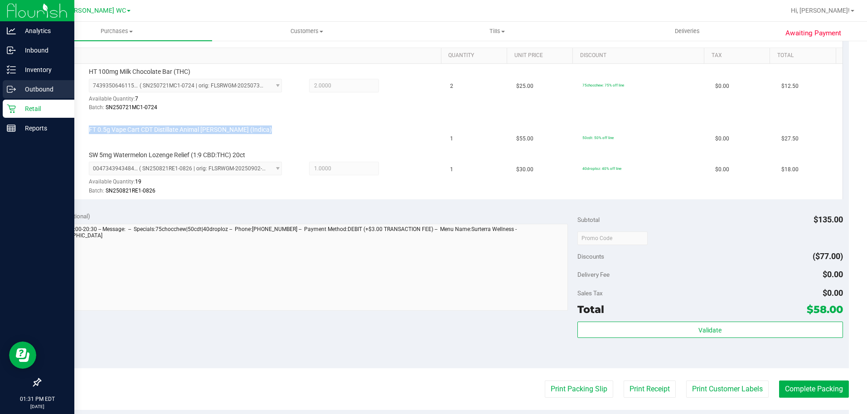
copy div "FT 0.5g Vape Cart CDT Distillate Animal Larry (Indica)"
click at [17, 66] on p "Inventory" at bounding box center [43, 69] width 54 height 11
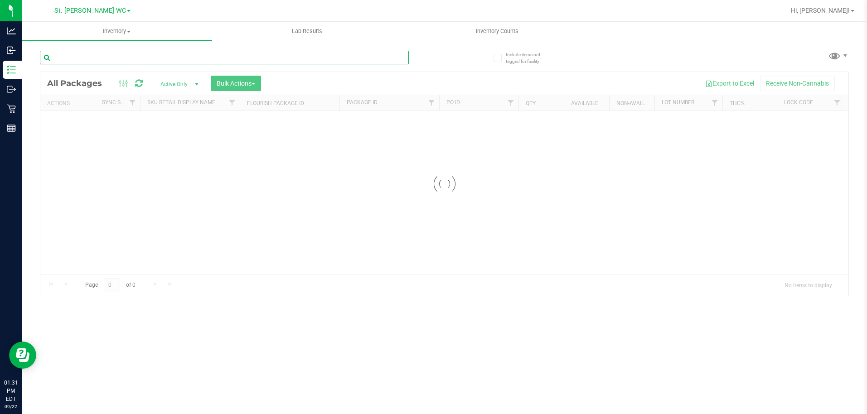
click at [109, 63] on input "text" at bounding box center [224, 58] width 369 height 14
click at [106, 51] on input "text" at bounding box center [224, 58] width 369 height 14
paste input "FT 0.5g Vape Cart CDT Distillate Animal Larry (Indica)"
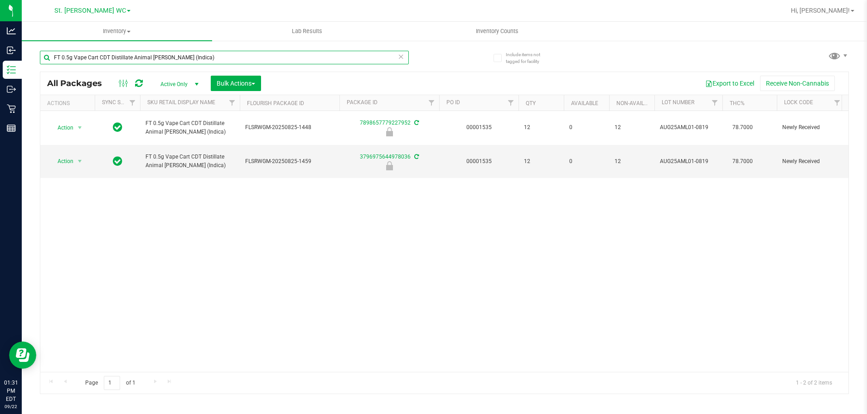
type input "FT 0.5g Vape Cart CDT Distillate Animal Larry (Indica)"
click at [215, 216] on div "Action Action Edit attributes Global inventory Locate package Package audit log…" at bounding box center [444, 241] width 808 height 261
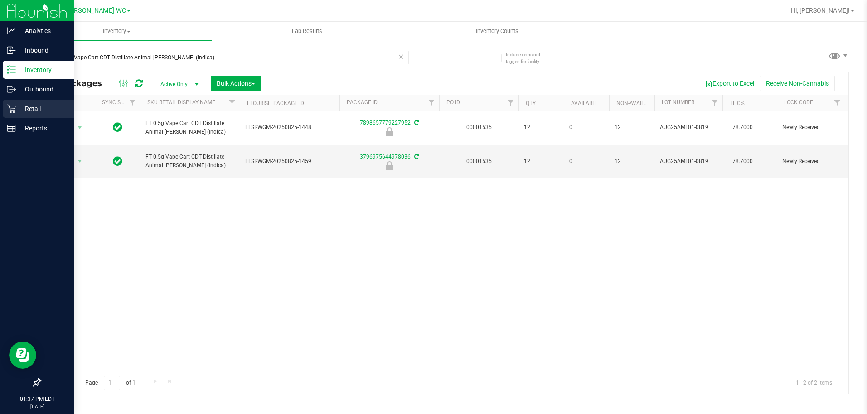
click at [14, 109] on icon at bounding box center [11, 108] width 9 height 9
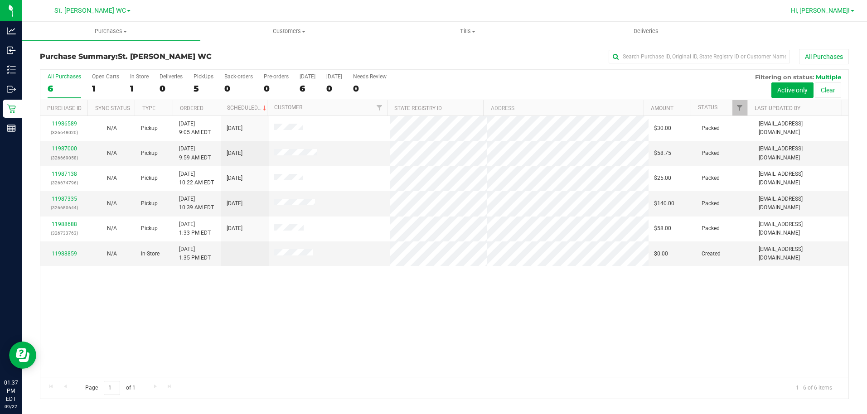
click at [835, 8] on span "Hi, [PERSON_NAME]!" at bounding box center [820, 10] width 59 height 7
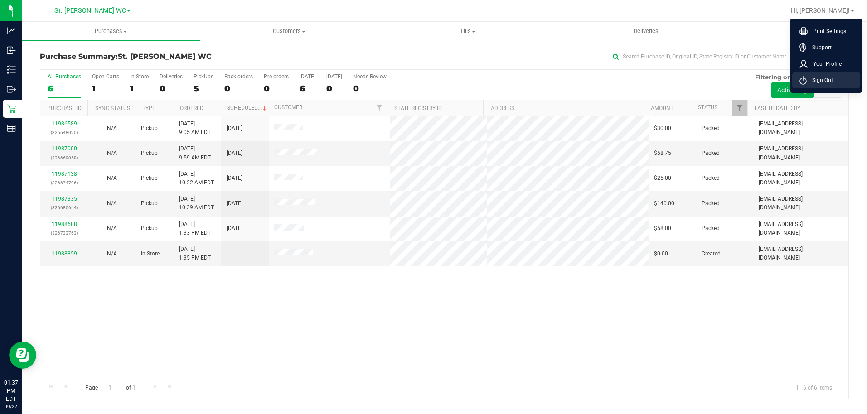
click at [827, 80] on span "Sign Out" at bounding box center [819, 80] width 26 height 9
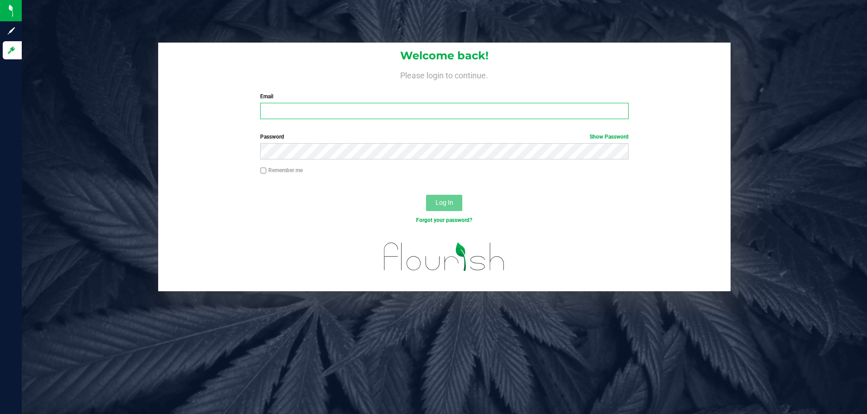
click at [440, 109] on input "Email" at bounding box center [444, 111] width 368 height 16
type input "COliva-Knauf@liveparallel.com"
click at [426, 195] on button "Log In" at bounding box center [444, 203] width 36 height 16
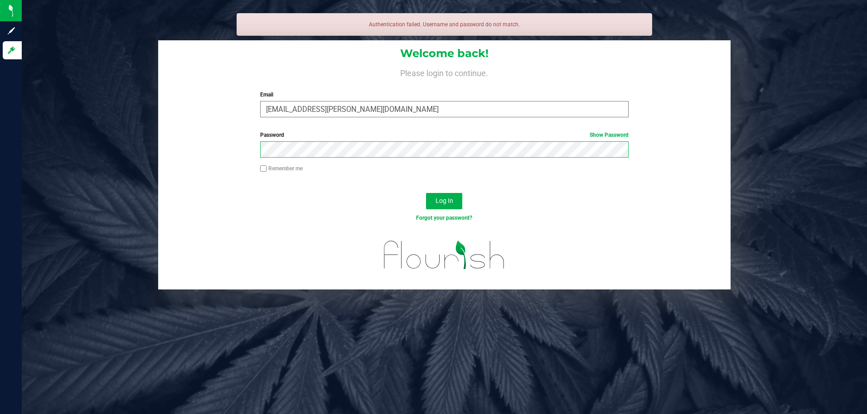
click at [426, 193] on button "Log In" at bounding box center [444, 201] width 36 height 16
